Goal: Find specific page/section: Find specific page/section

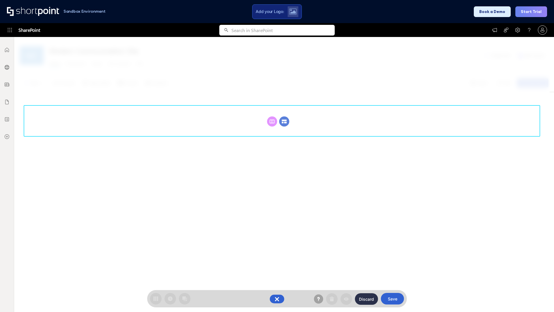
scroll to position [79, 0]
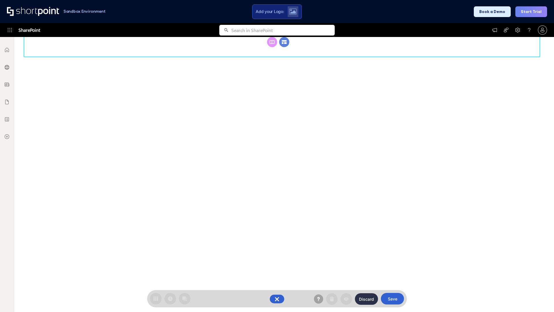
click at [284, 47] on circle at bounding box center [284, 42] width 10 height 10
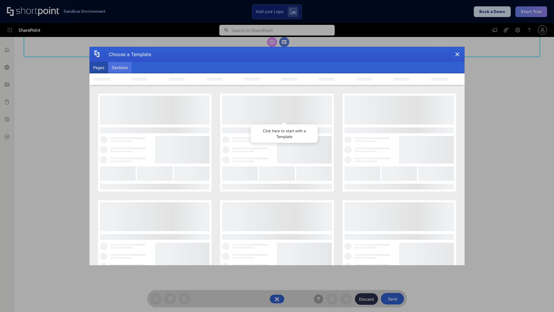
click at [120, 68] on button "Sections" at bounding box center [119, 68] width 23 height 12
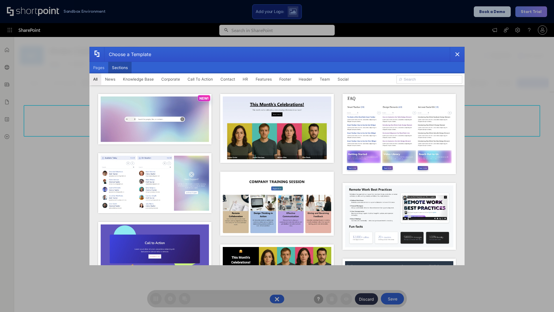
type input "Social Intranet"
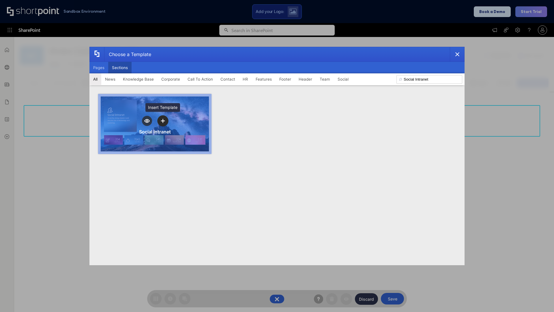
click at [163, 121] on icon "template selector" at bounding box center [163, 121] width 4 height 4
